Goal: Task Accomplishment & Management: Manage account settings

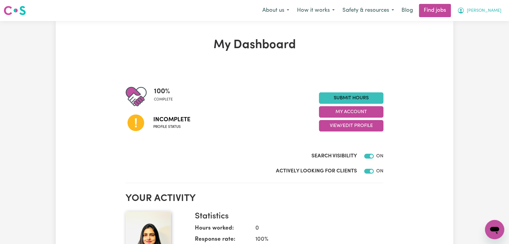
click at [492, 10] on span "[PERSON_NAME]" at bounding box center [484, 11] width 35 height 7
click at [479, 46] on link "Logout" at bounding box center [482, 45] width 48 height 11
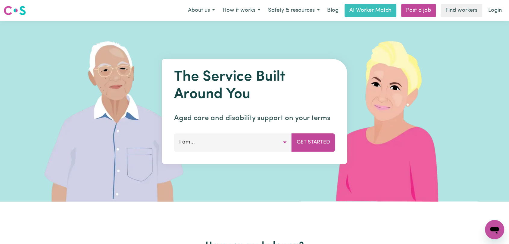
click at [233, 86] on h1 "The Service Built Around You" at bounding box center [254, 86] width 161 height 35
click at [489, 12] on link "Login" at bounding box center [495, 10] width 21 height 13
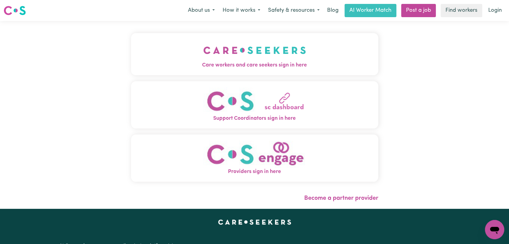
click at [289, 68] on span "Care workers and care seekers sign in here" at bounding box center [254, 65] width 247 height 8
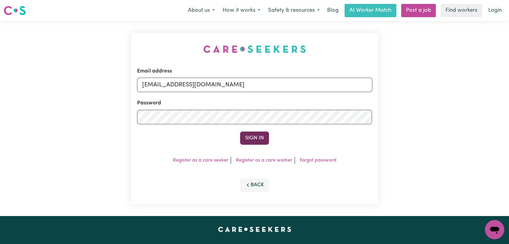
click at [253, 139] on button "Sign In" at bounding box center [254, 138] width 29 height 13
